Goal: Navigation & Orientation: Find specific page/section

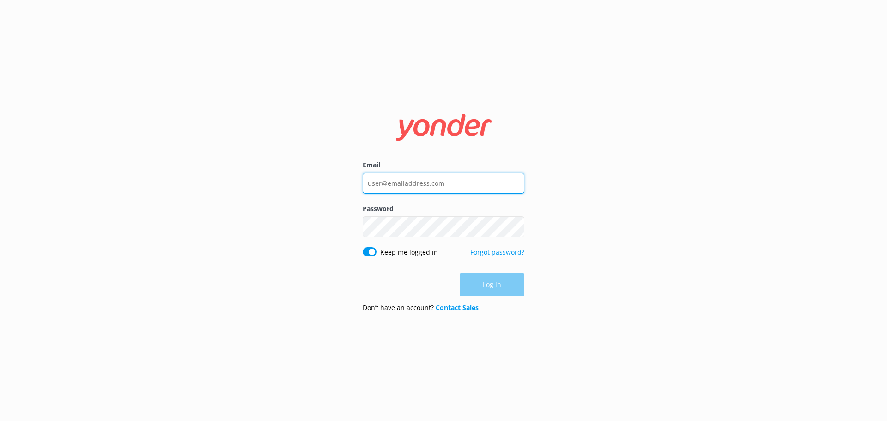
type input "[EMAIL_ADDRESS][DOMAIN_NAME]"
click at [503, 291] on div "Log in" at bounding box center [443, 284] width 162 height 23
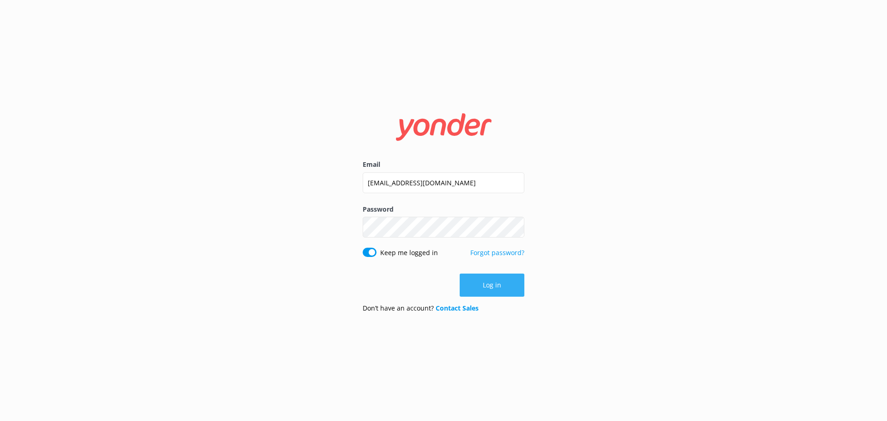
click at [496, 281] on button "Log in" at bounding box center [491, 284] width 65 height 23
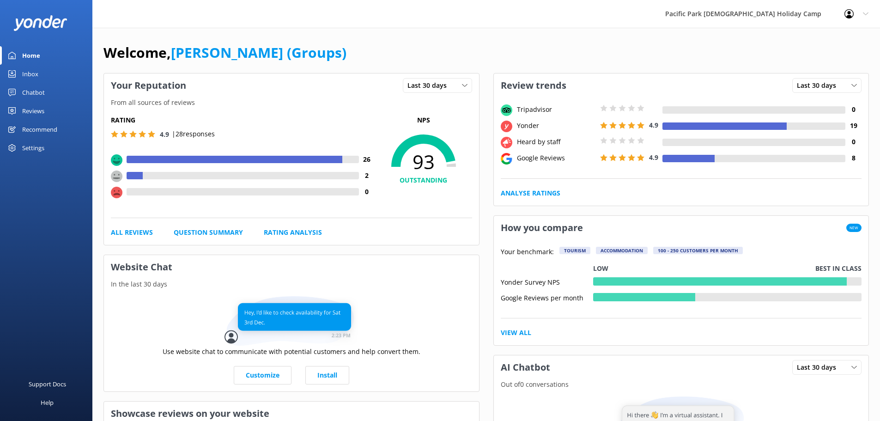
click at [32, 108] on div "Reviews" at bounding box center [33, 111] width 22 height 18
